Goal: Navigation & Orientation: Find specific page/section

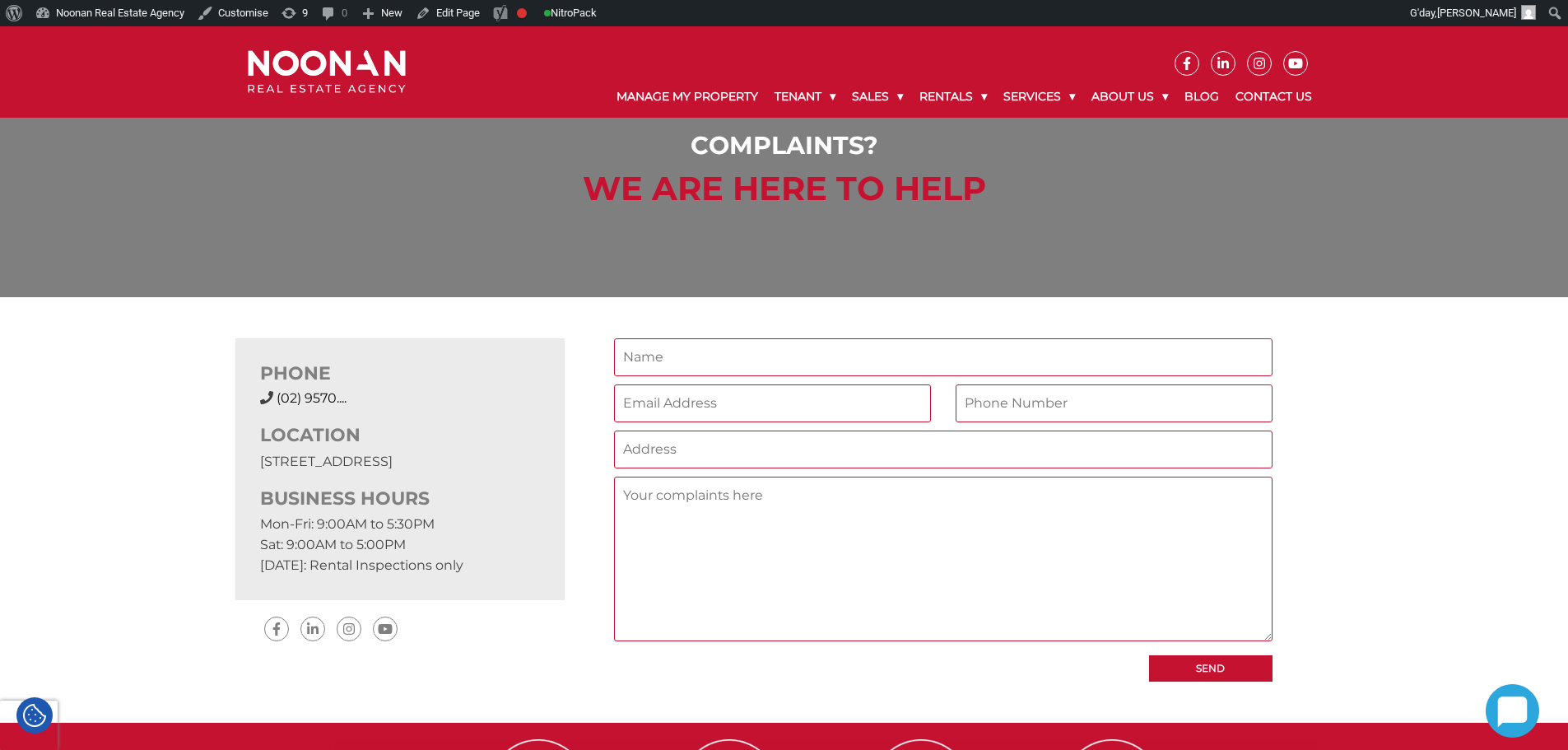
scroll to position [82, 0]
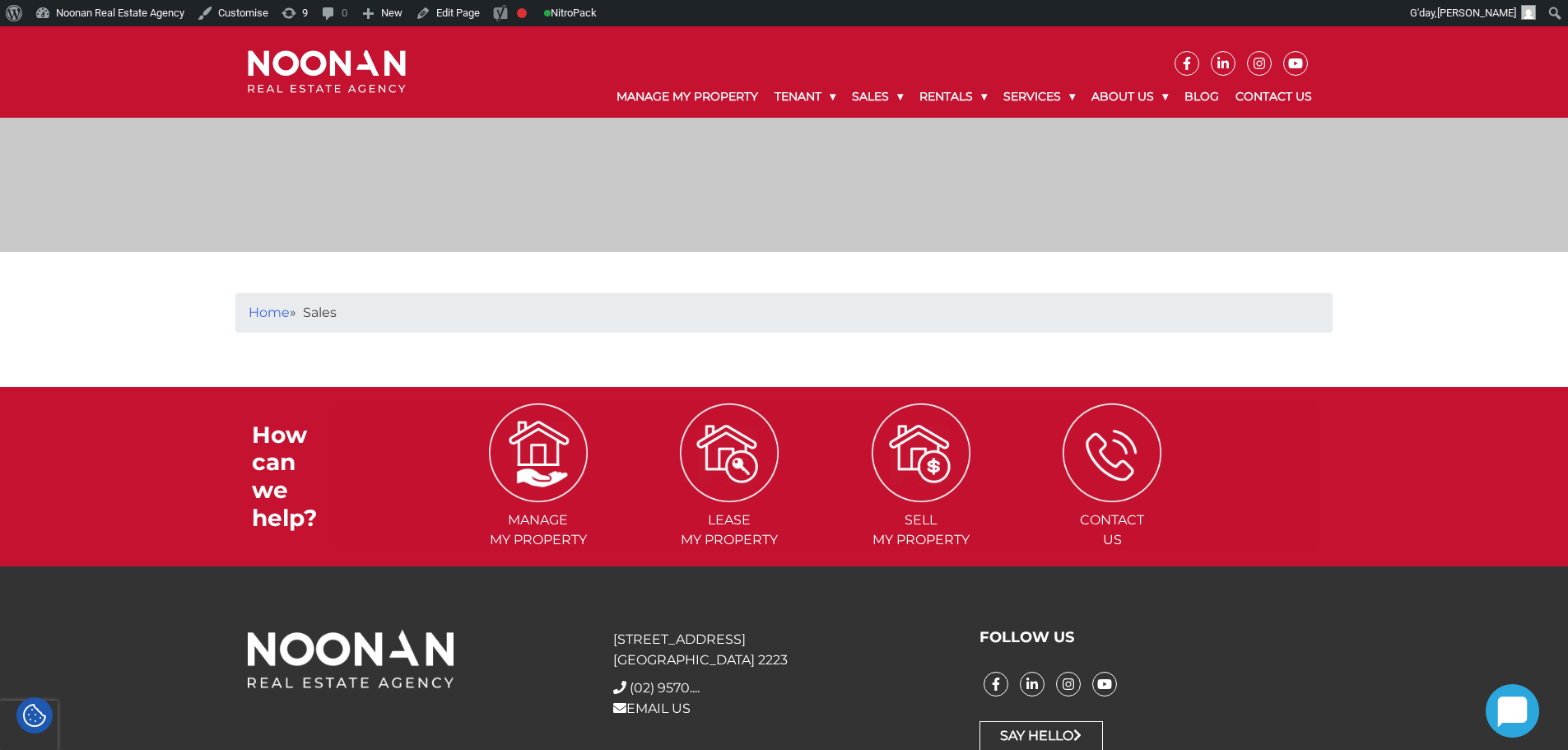
scroll to position [332, 0]
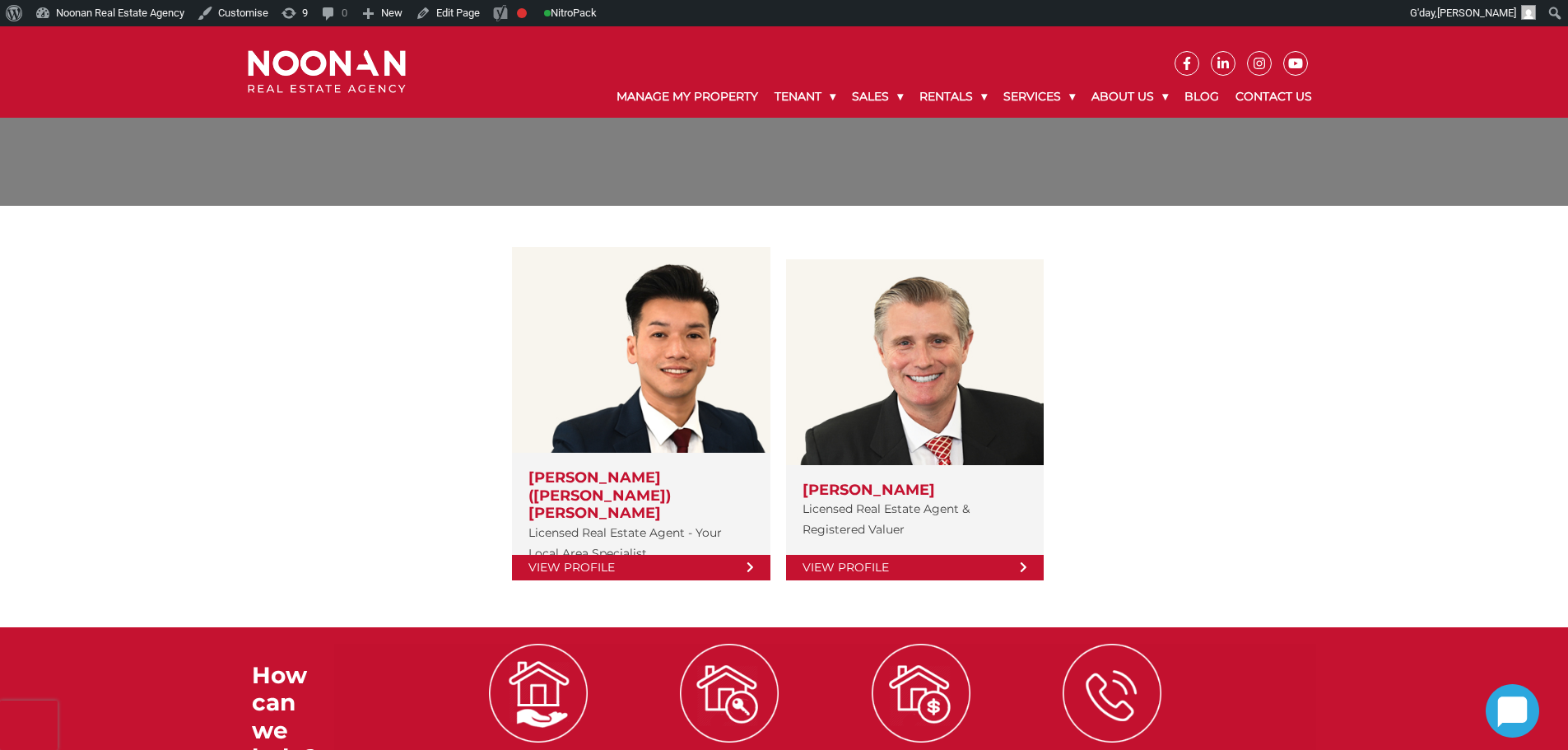
scroll to position [165, 0]
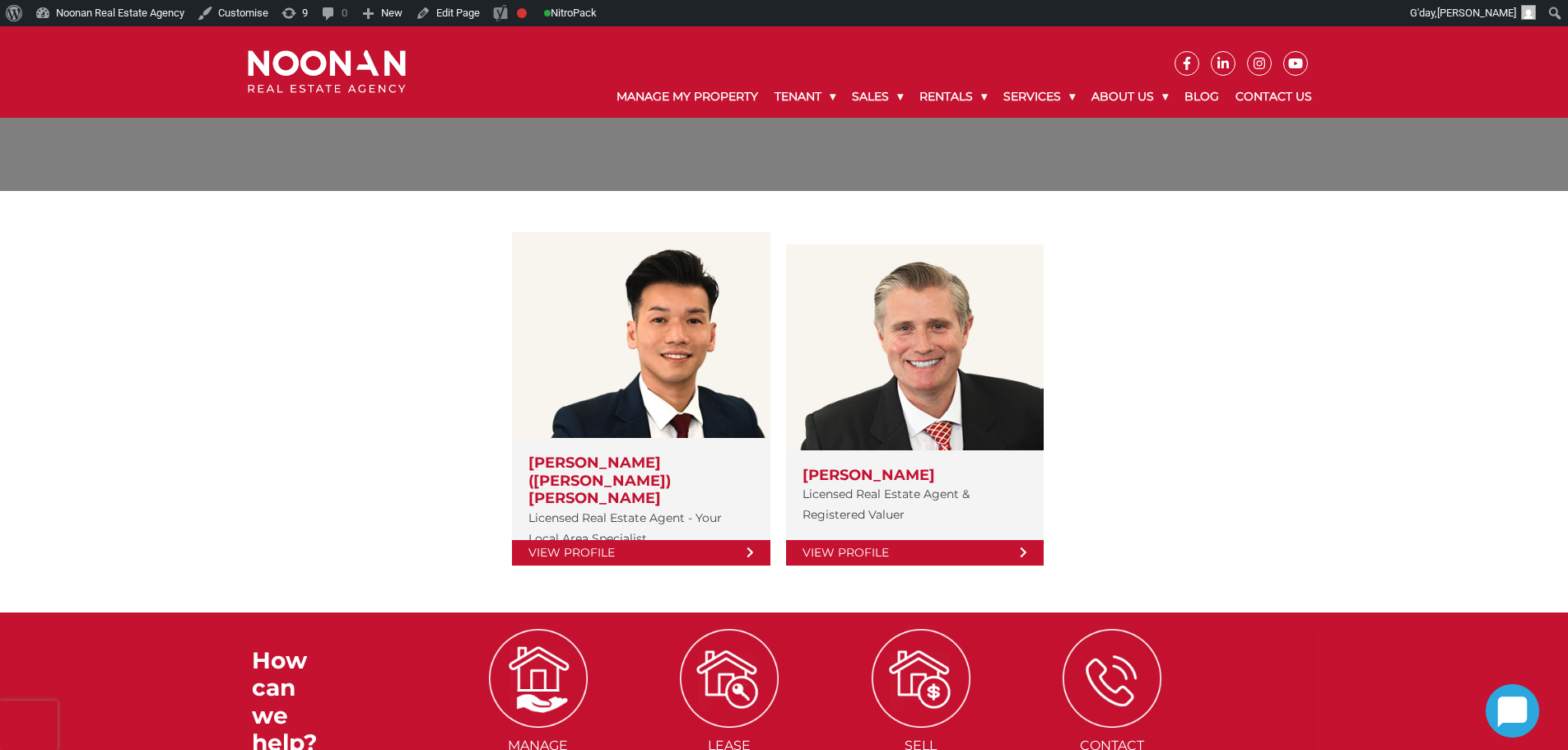
click at [819, 199] on div "View Profile Simon (Xin Rong) Cai Licensed Real Estate Agent - Your Local Area …" at bounding box center [784, 402] width 1098 height 422
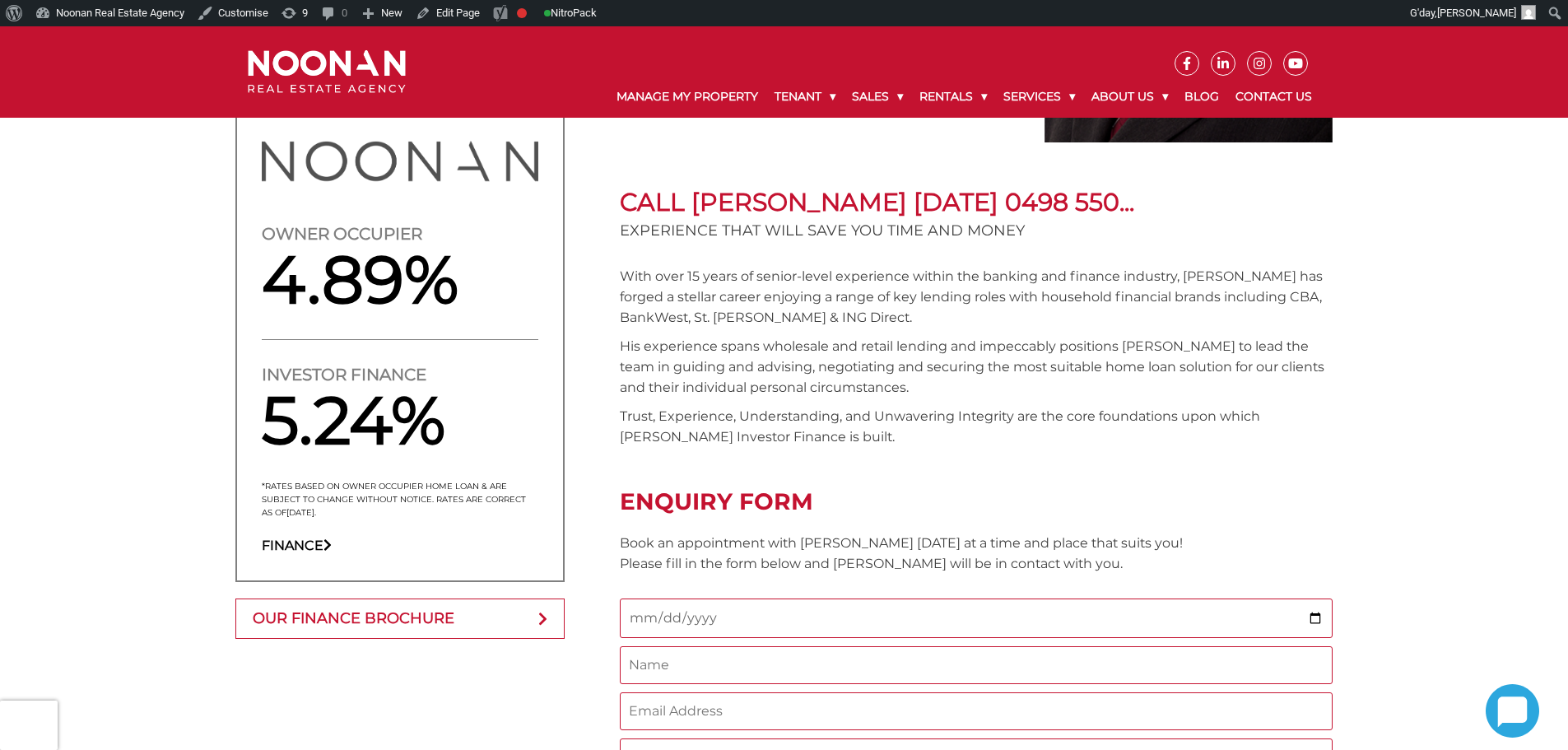
scroll to position [1185, 0]
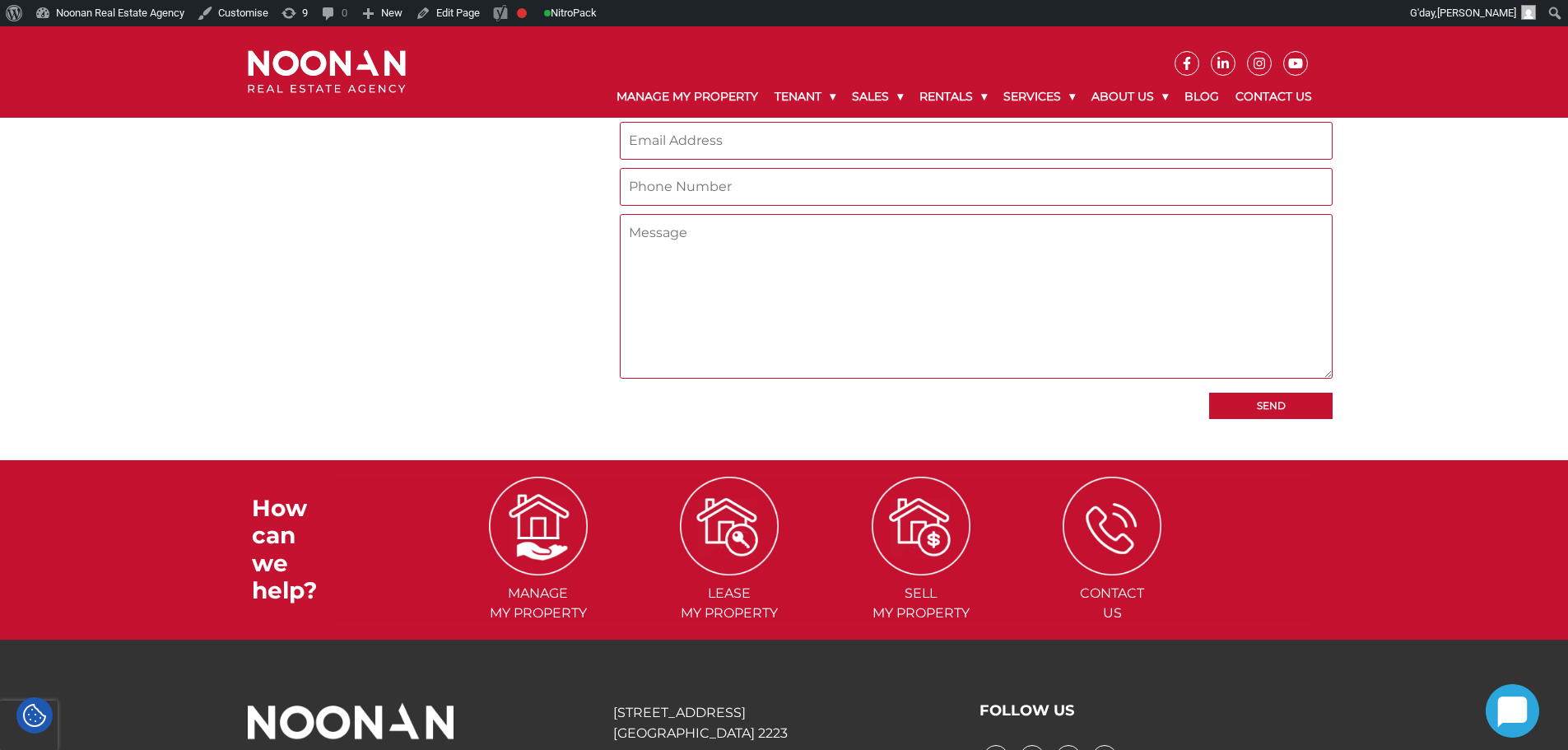
drag, startPoint x: 529, startPoint y: 317, endPoint x: 466, endPoint y: 258, distance: 86.3
drag, startPoint x: 210, startPoint y: 275, endPoint x: 178, endPoint y: 191, distance: 89.9
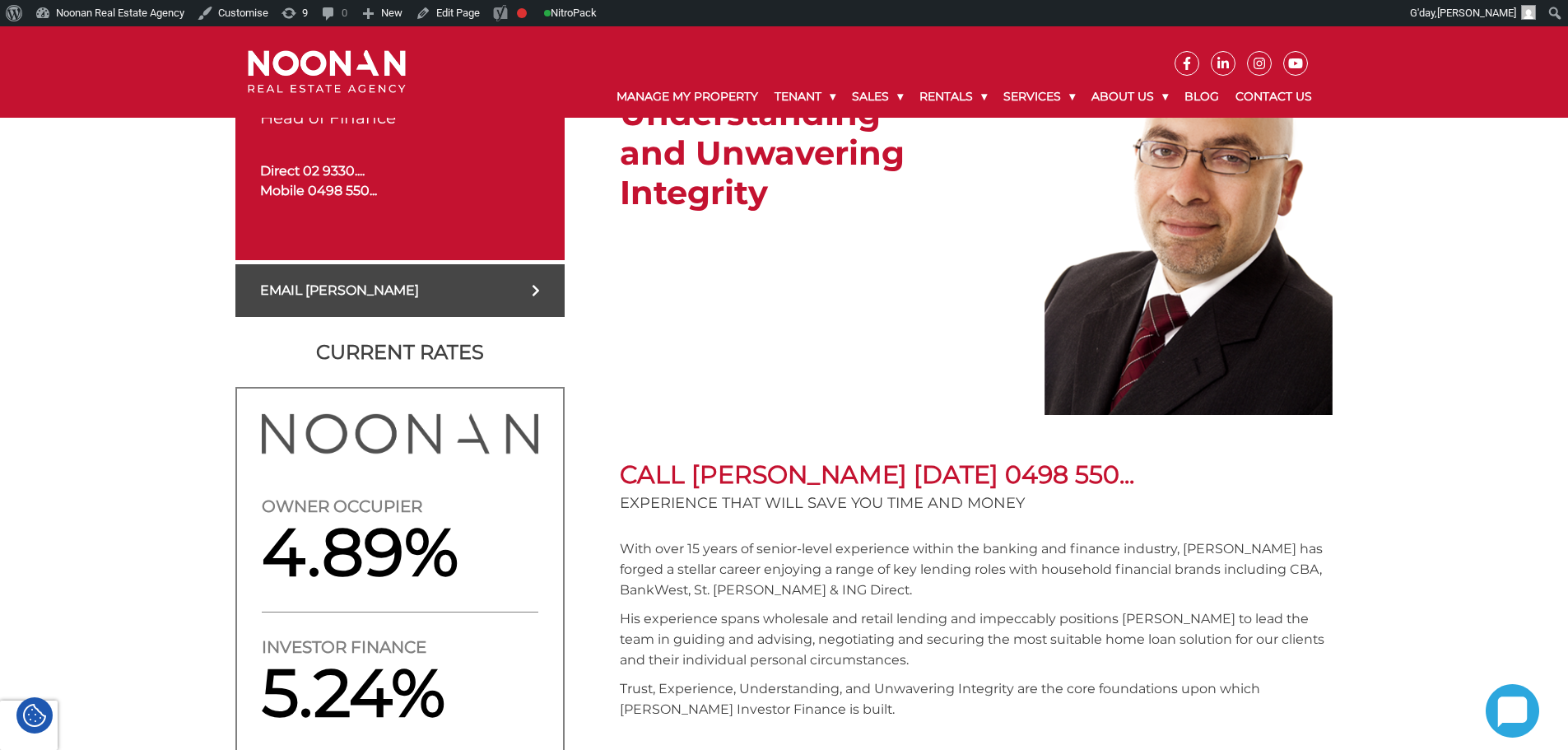
scroll to position [609, 0]
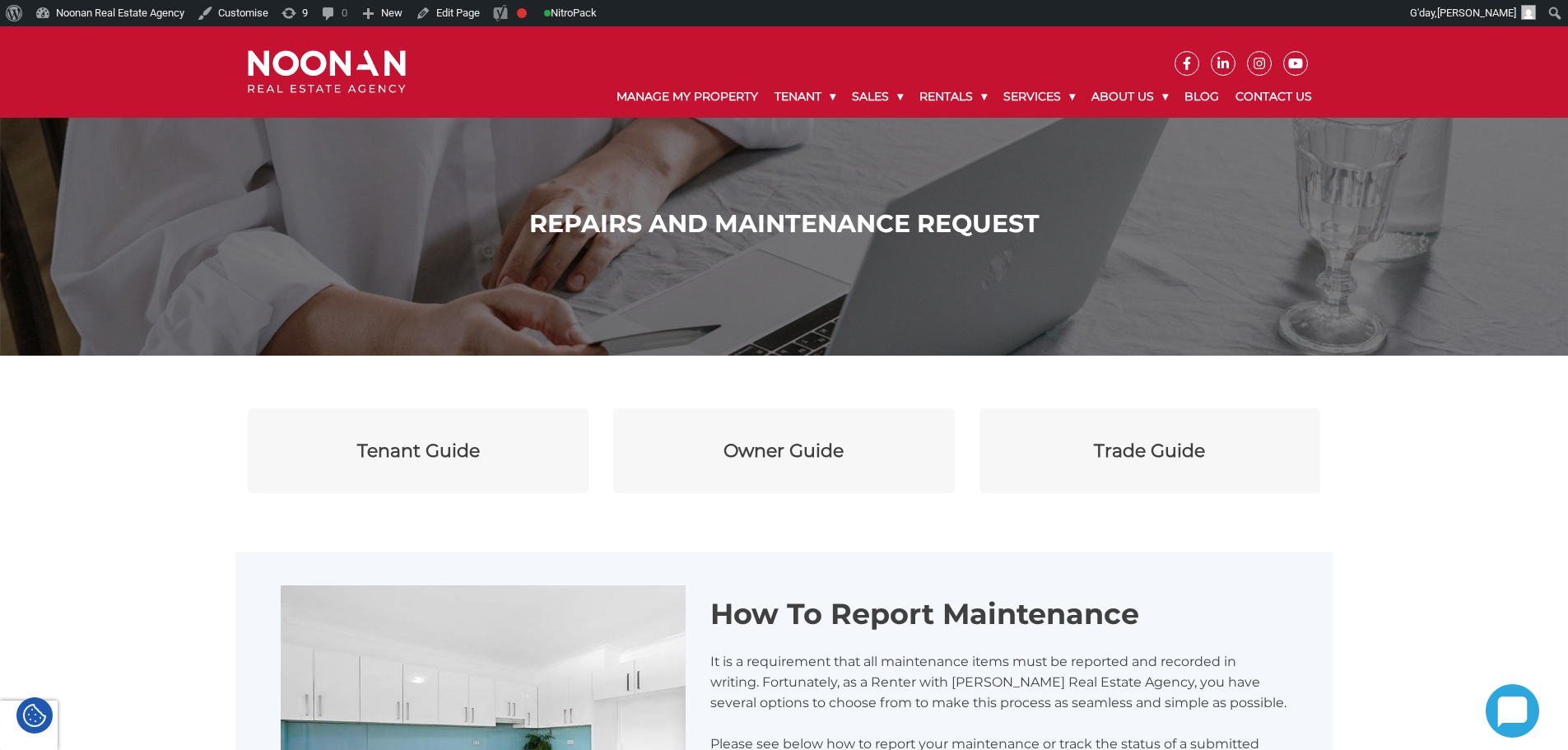
scroll to position [494, 0]
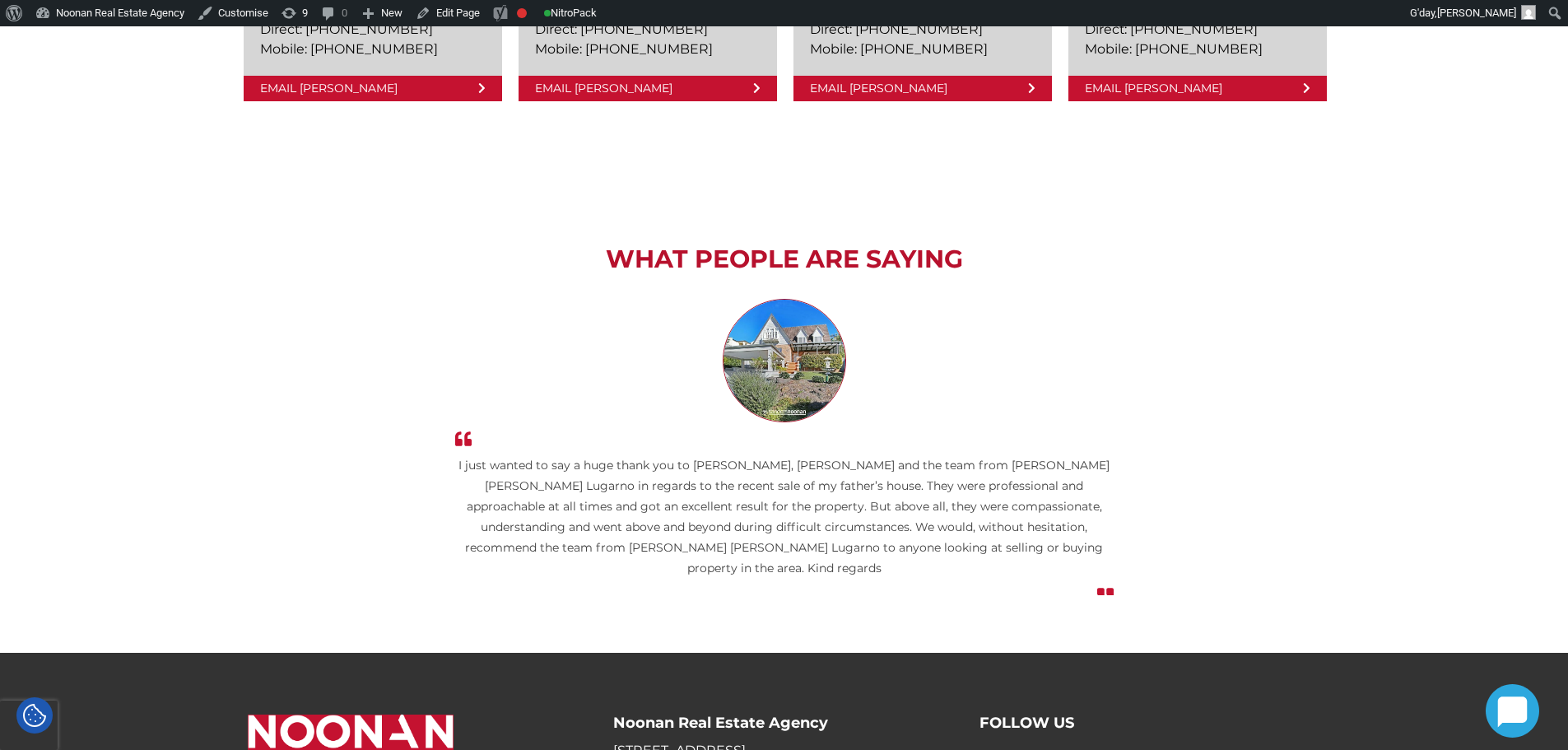
scroll to position [3278, 0]
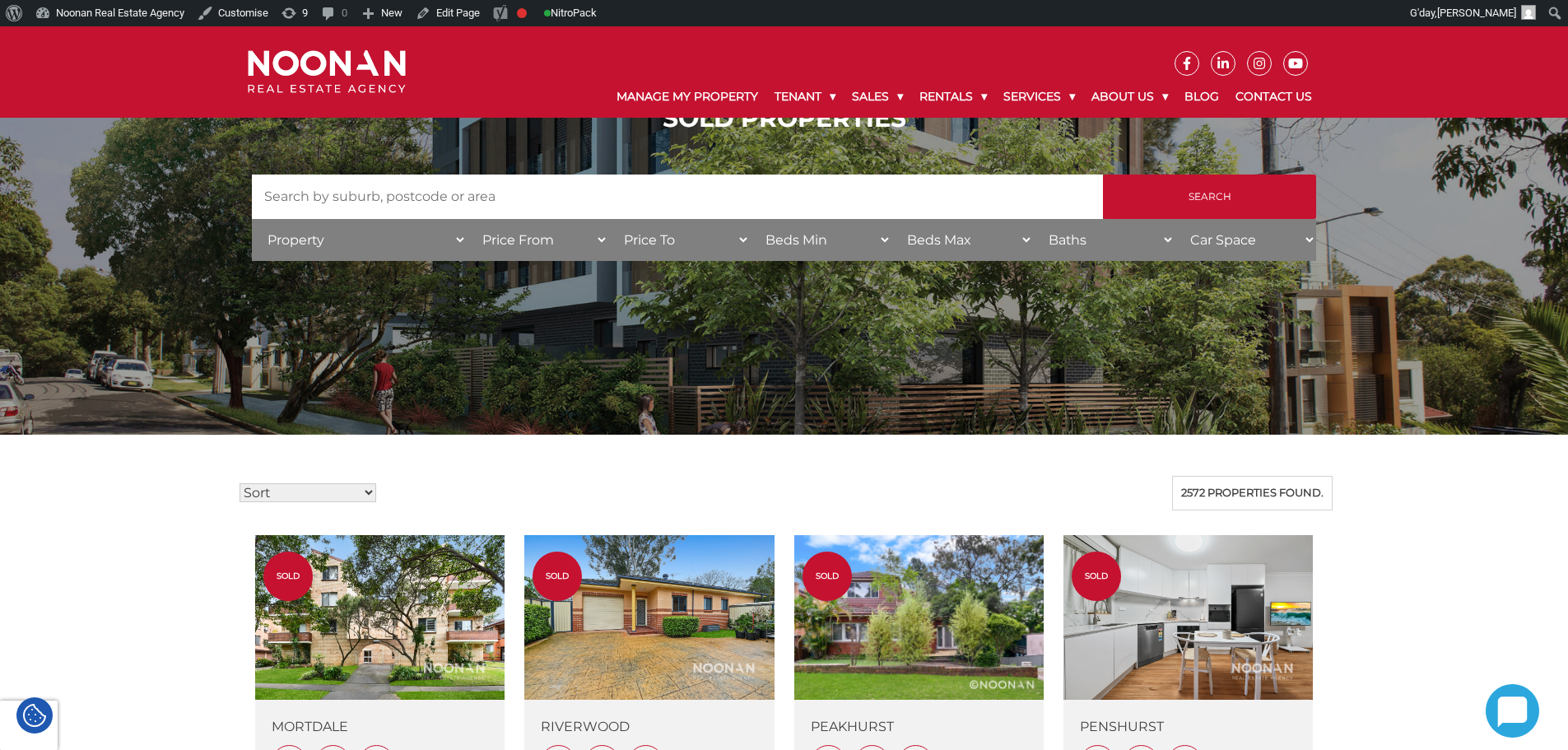
scroll to position [82, 0]
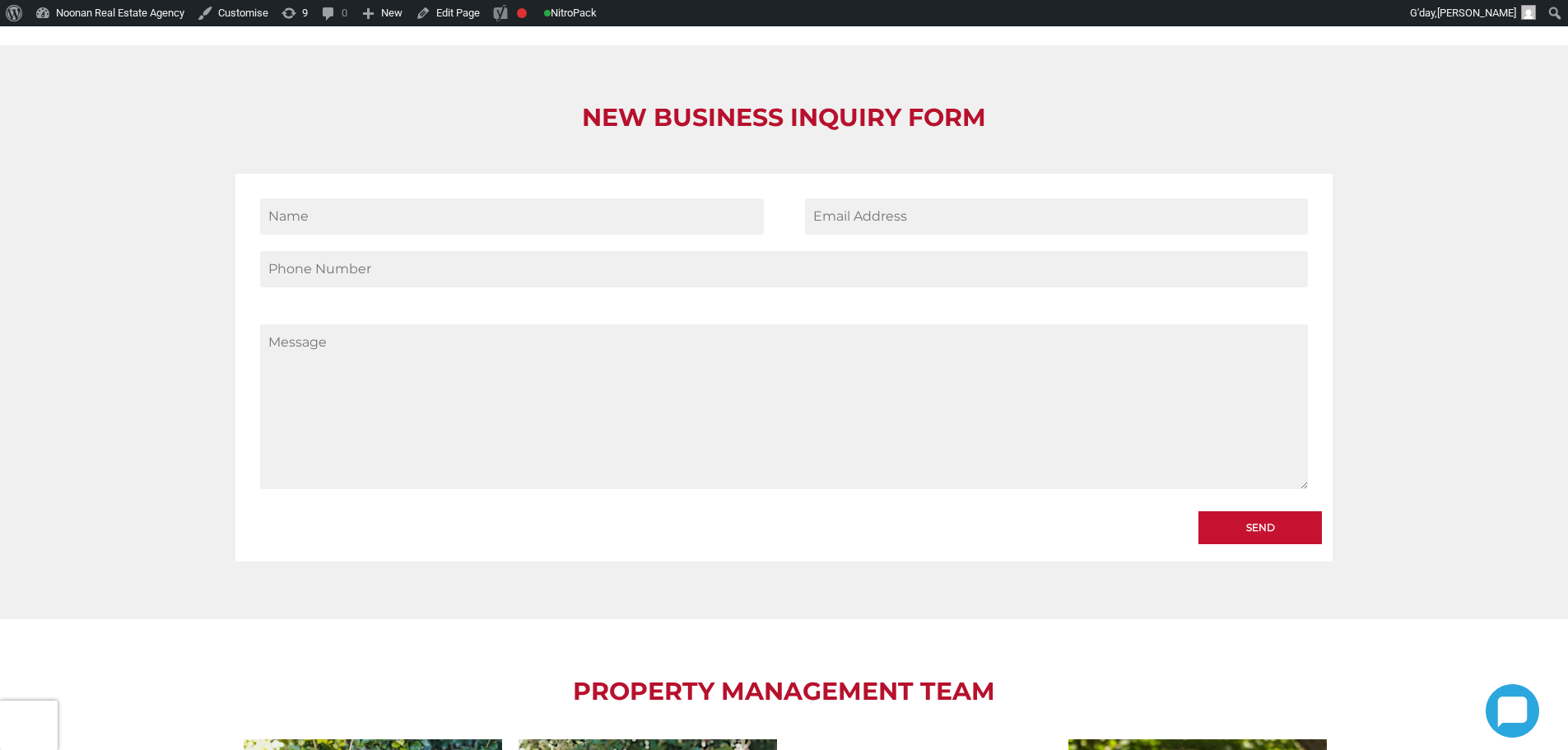
scroll to position [2222, 0]
